Goal: Check status: Check status

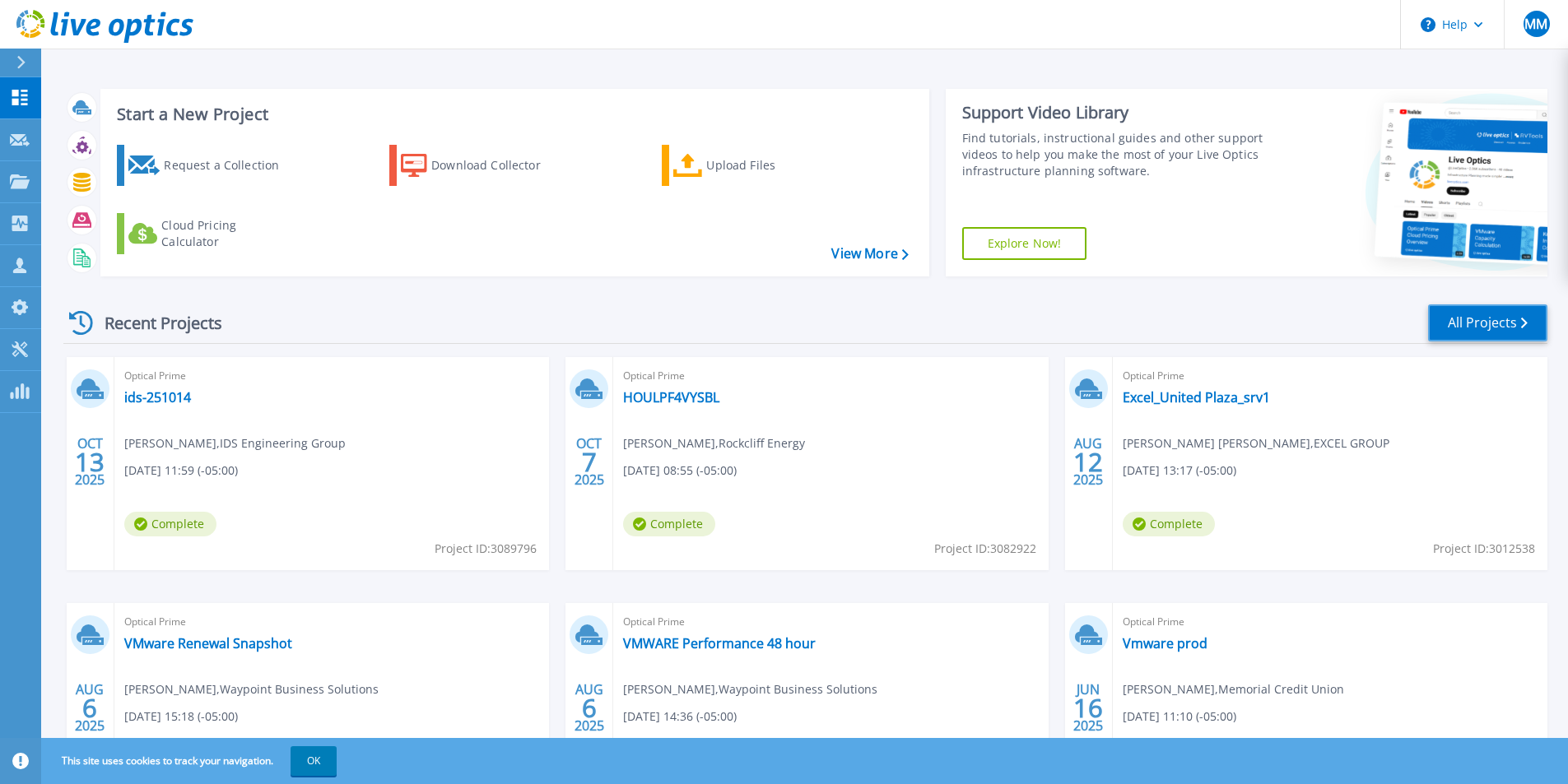
click at [1525, 319] on icon at bounding box center [1523, 323] width 6 height 11
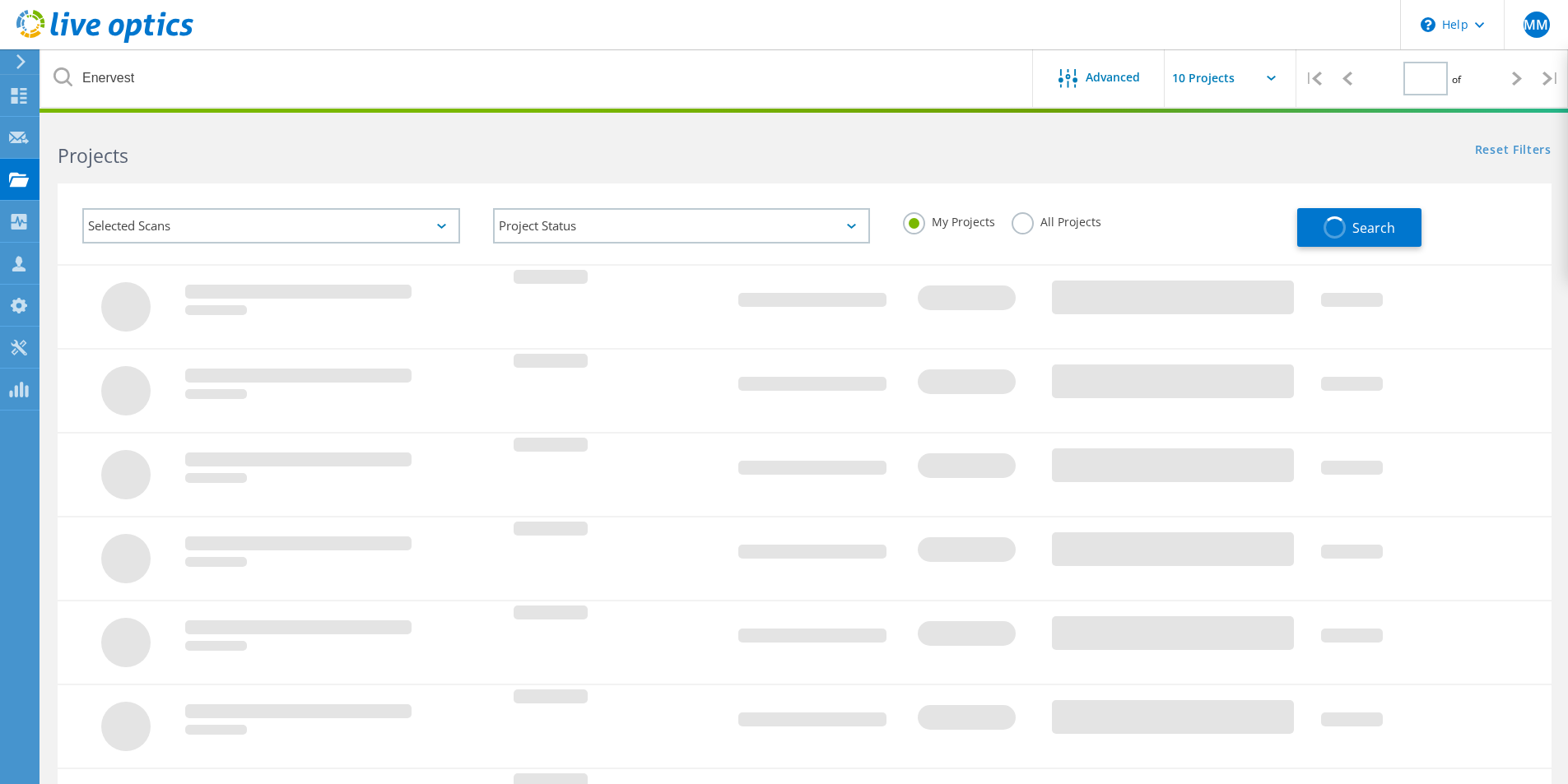
type input "1"
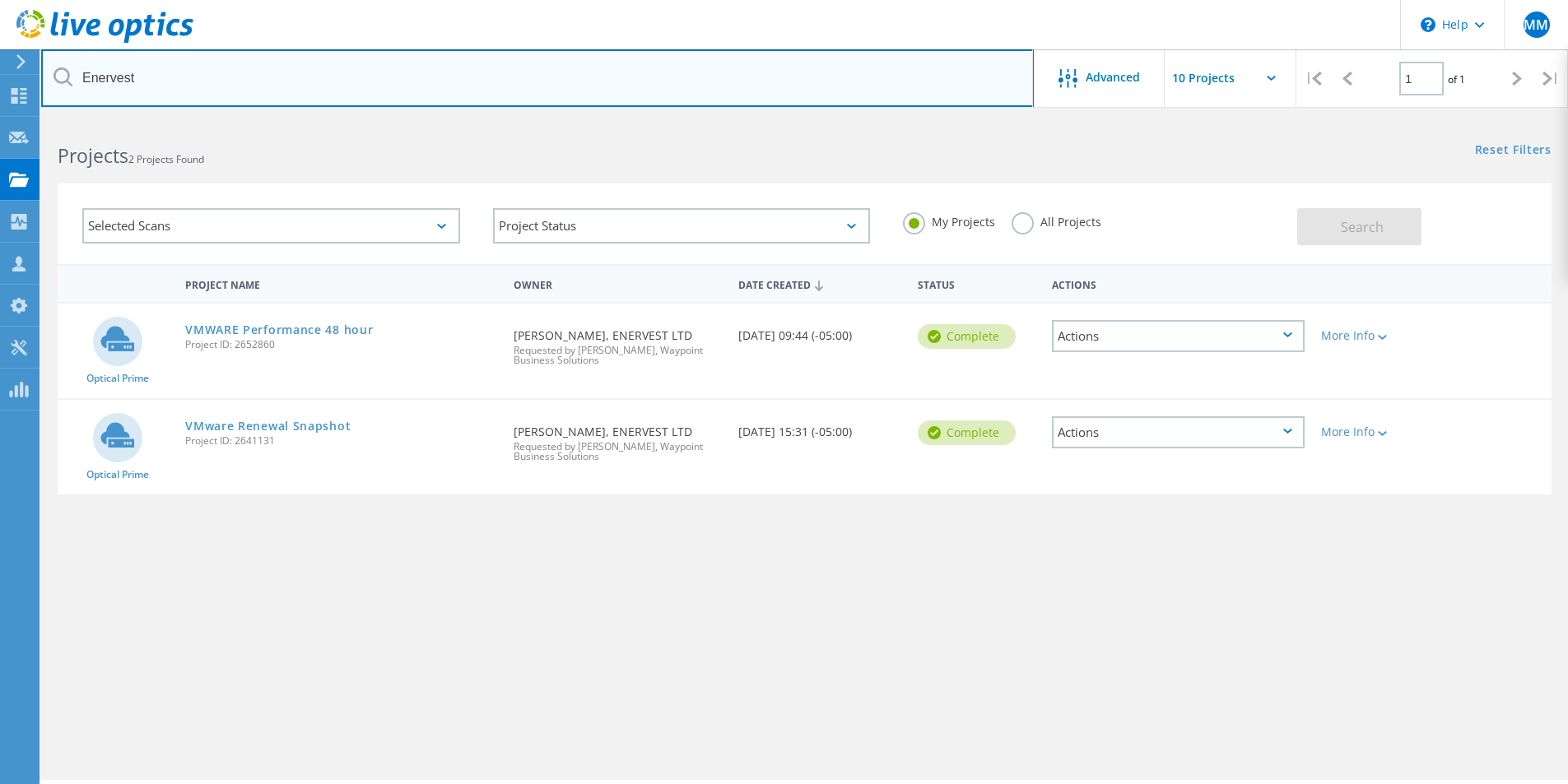
click at [212, 77] on input "Enervest" at bounding box center [537, 77] width 993 height 57
type input "aegis"
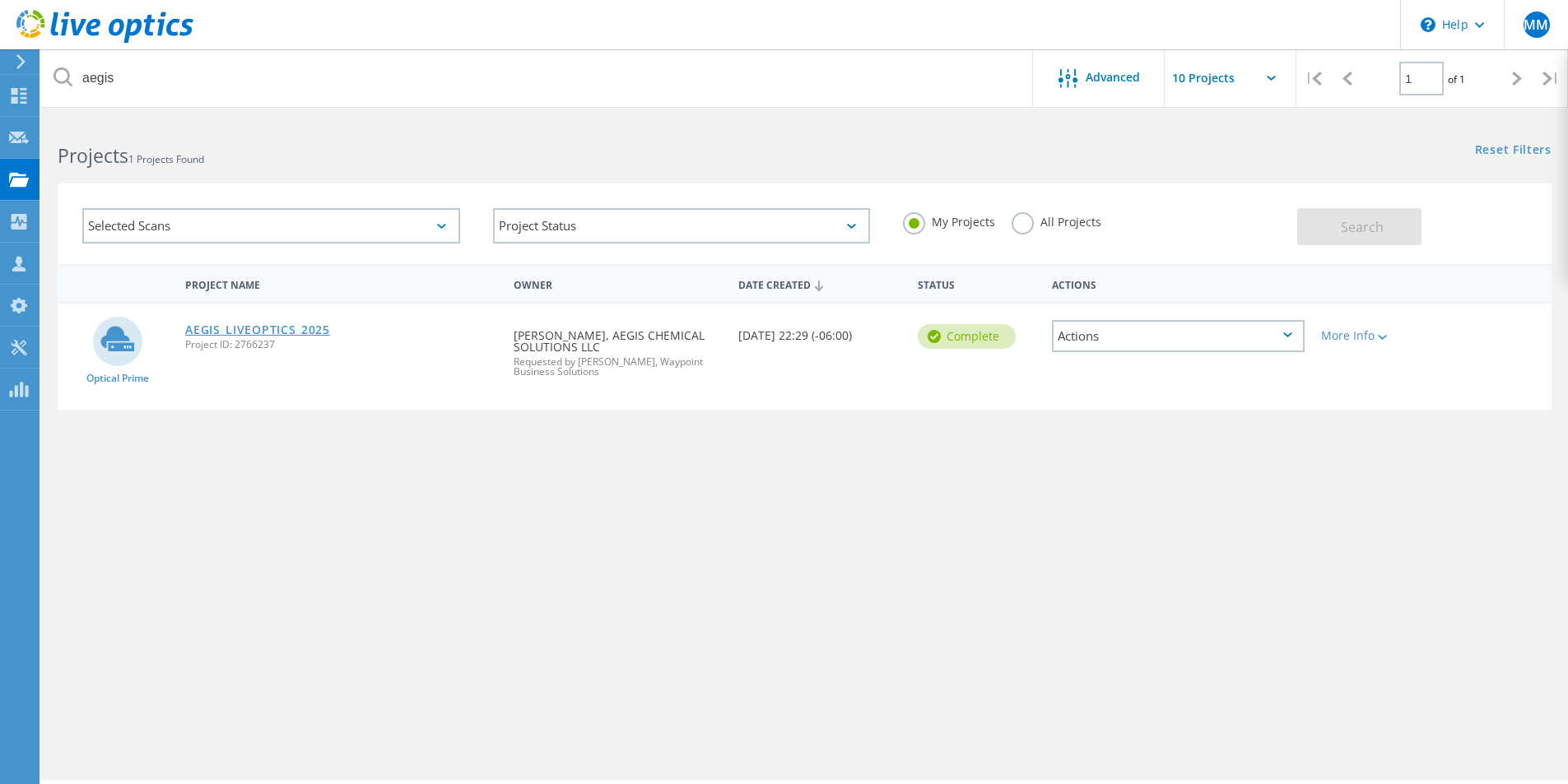
click at [236, 327] on link "AEGIS_LIVEOPTICS_2025" at bounding box center [257, 330] width 145 height 12
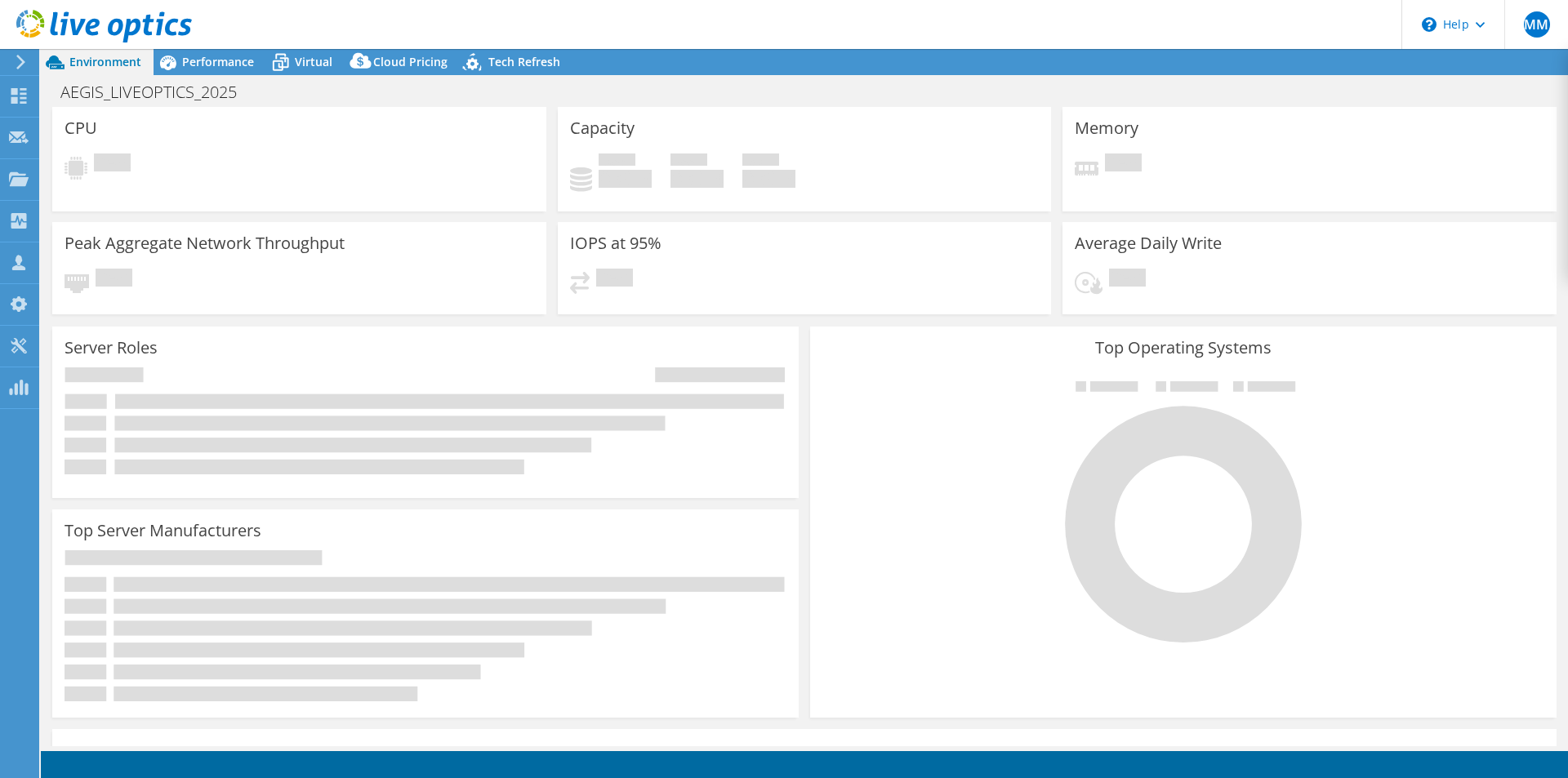
select select "USEast"
select select "USD"
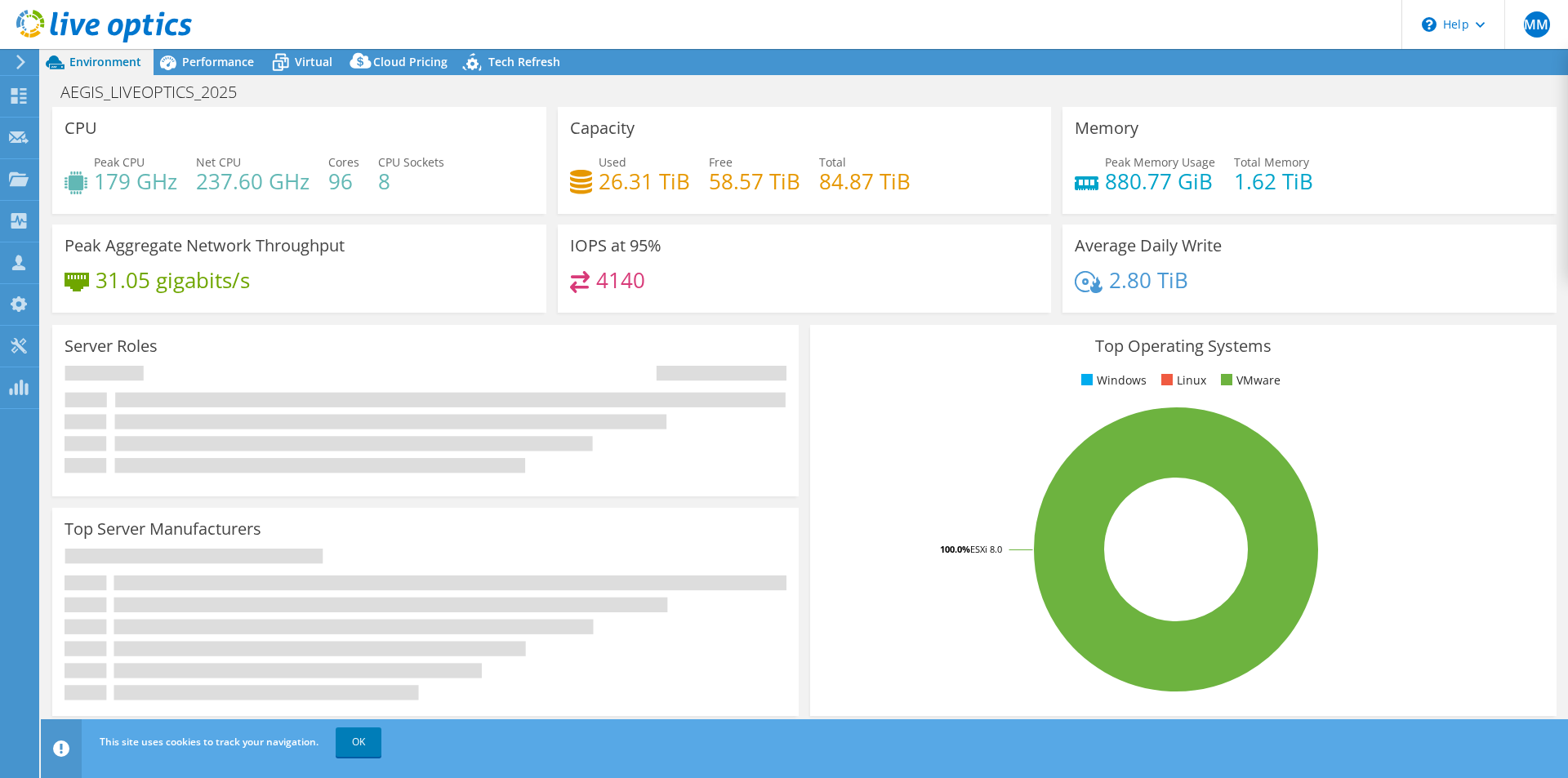
radio input "true"
radio input "false"
